Goal: Transaction & Acquisition: Subscribe to service/newsletter

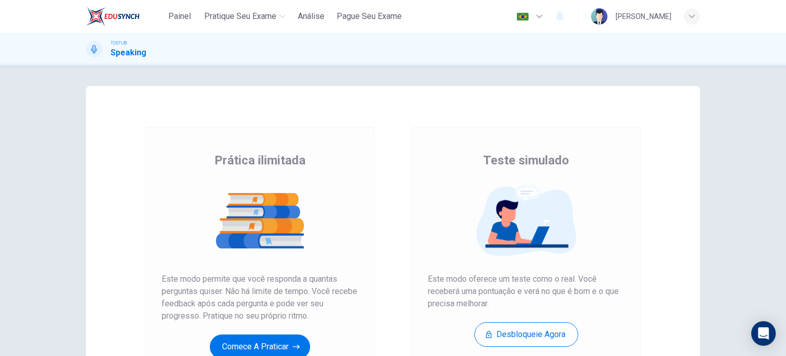
scroll to position [51, 0]
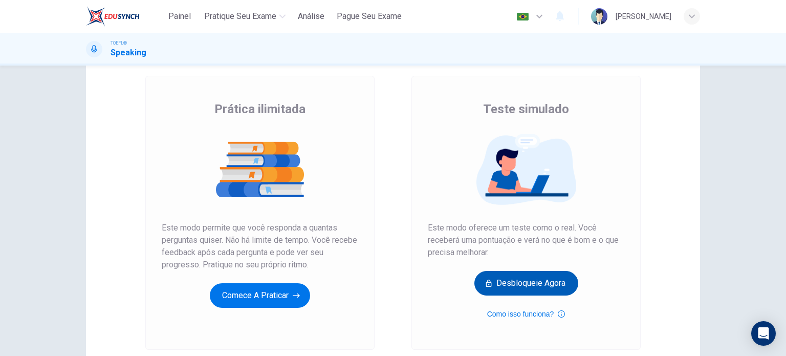
click at [531, 287] on button "Desbloqueie agora" at bounding box center [527, 283] width 104 height 25
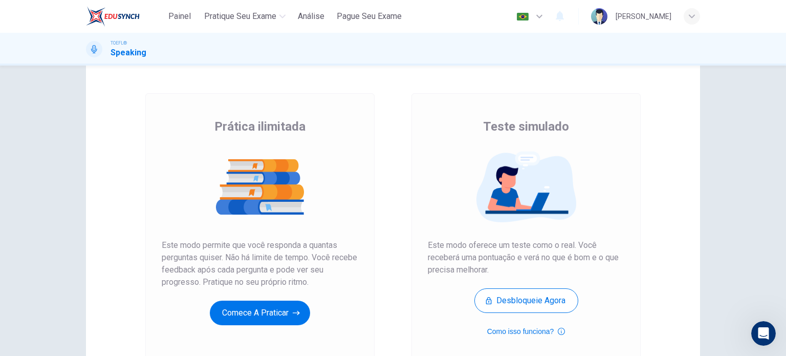
scroll to position [51, 0]
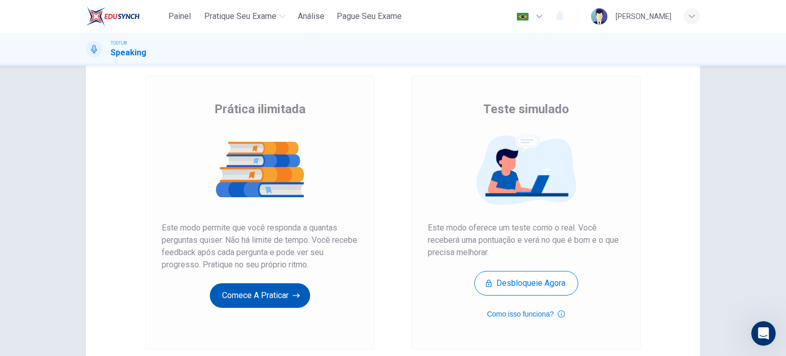
click at [253, 301] on button "Comece a praticar" at bounding box center [260, 295] width 100 height 25
